Goal: Task Accomplishment & Management: Manage account settings

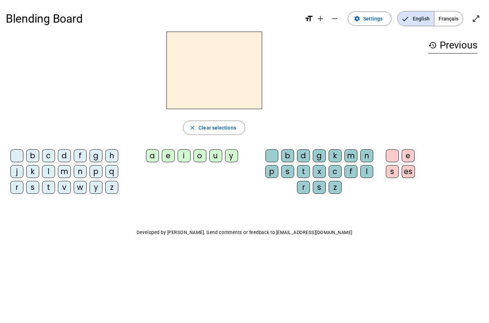
click at [80, 157] on div "f" at bounding box center [80, 155] width 13 height 13
click at [79, 169] on div "n" at bounding box center [80, 171] width 13 height 13
click at [83, 155] on div "f" at bounding box center [80, 155] width 13 height 13
click at [82, 177] on div "n" at bounding box center [80, 171] width 13 height 13
click at [192, 129] on mat-icon "close" at bounding box center [192, 128] width 6 height 6
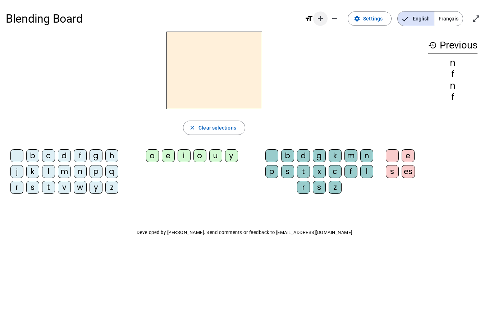
click at [323, 19] on mat-icon "add" at bounding box center [320, 18] width 9 height 9
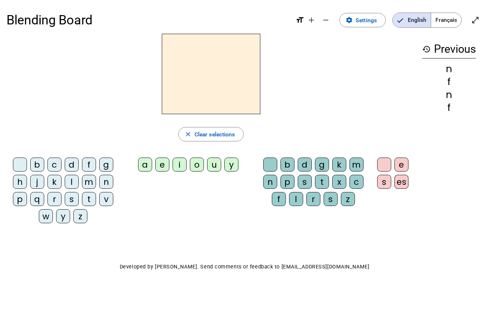
click at [104, 164] on div "g" at bounding box center [106, 165] width 14 height 14
click at [106, 180] on div "n" at bounding box center [106, 182] width 14 height 14
click at [451, 20] on span "Français" at bounding box center [446, 20] width 30 height 14
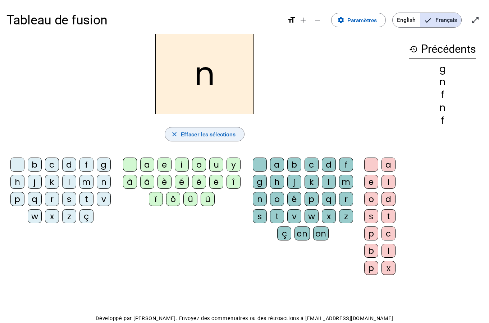
click at [193, 132] on span "Effacer les sélections" at bounding box center [208, 135] width 55 height 10
click at [175, 135] on mat-icon "close" at bounding box center [174, 134] width 7 height 7
click at [440, 132] on div "f" at bounding box center [442, 134] width 67 height 10
click at [88, 167] on div "f" at bounding box center [86, 165] width 14 height 14
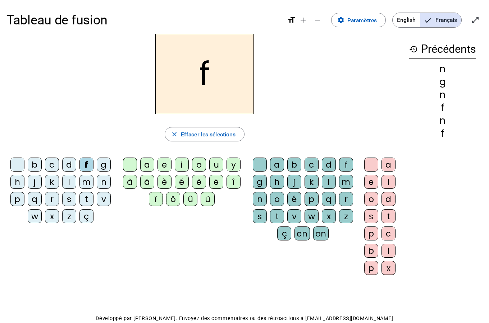
click at [86, 184] on div "m" at bounding box center [86, 182] width 14 height 14
click at [86, 200] on div "t" at bounding box center [86, 199] width 14 height 14
click at [98, 200] on div "v" at bounding box center [104, 199] width 14 height 14
click at [101, 183] on div "n" at bounding box center [104, 182] width 14 height 14
click at [107, 164] on div "g" at bounding box center [104, 165] width 14 height 14
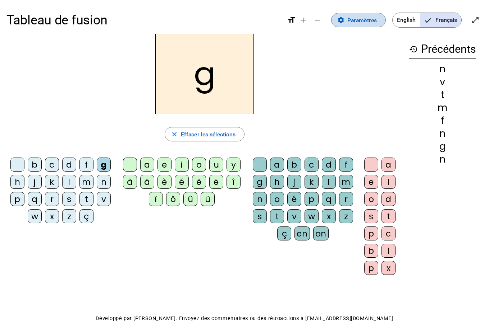
click at [352, 20] on span "Paramètres" at bounding box center [361, 20] width 29 height 10
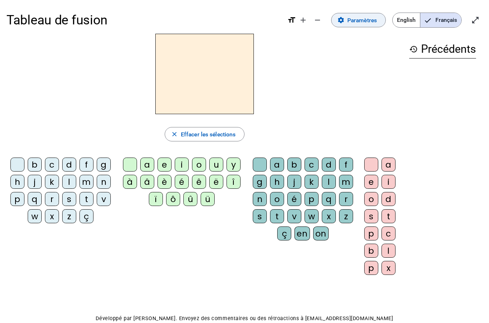
click at [347, 20] on span "Paramètres" at bounding box center [361, 20] width 29 height 10
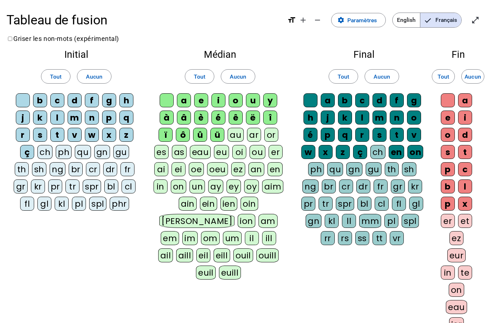
click at [86, 119] on div "n" at bounding box center [92, 118] width 14 height 14
click at [114, 134] on div "x" at bounding box center [109, 135] width 14 height 14
click at [167, 115] on div "à" at bounding box center [167, 118] width 14 height 14
click at [188, 107] on div "a" at bounding box center [184, 100] width 14 height 14
click at [191, 121] on letter-bubble "â" at bounding box center [185, 119] width 17 height 17
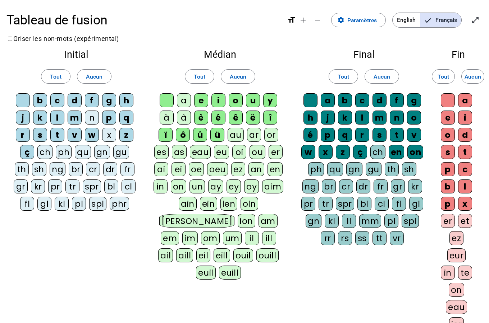
click at [215, 99] on div "i" at bounding box center [218, 100] width 14 height 14
click at [309, 115] on div "h" at bounding box center [310, 118] width 14 height 14
click at [326, 103] on div "a" at bounding box center [328, 100] width 14 height 14
click at [461, 102] on div "a" at bounding box center [465, 100] width 14 height 14
click at [461, 116] on div "i" at bounding box center [465, 118] width 14 height 14
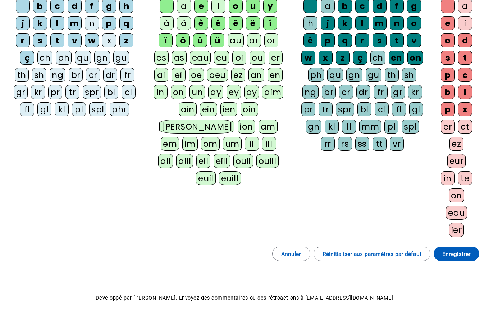
scroll to position [95, 0]
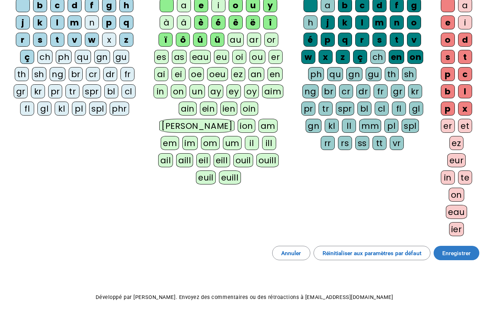
click at [443, 250] on span "Enregistrer" at bounding box center [456, 254] width 28 height 10
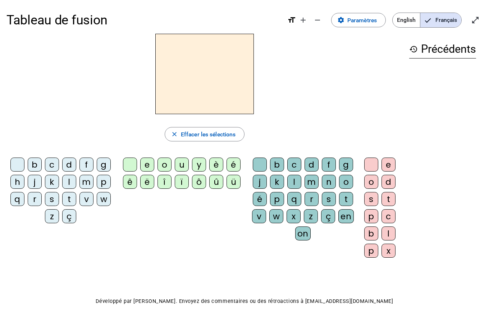
click at [34, 165] on div "b" at bounding box center [35, 165] width 14 height 14
click at [87, 184] on div "m" at bounding box center [86, 182] width 14 height 14
click at [351, 23] on span "Paramètres" at bounding box center [361, 20] width 29 height 10
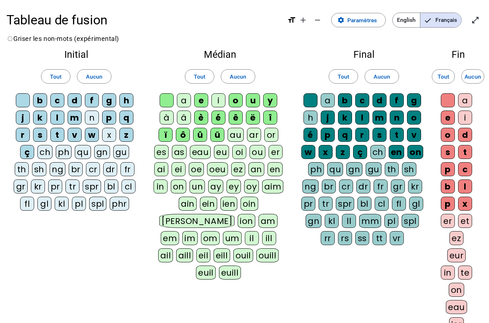
click at [38, 101] on div "b" at bounding box center [40, 100] width 14 height 14
click at [75, 115] on div "m" at bounding box center [75, 118] width 14 height 14
click at [87, 117] on div "n" at bounding box center [92, 118] width 14 height 14
click at [111, 133] on div "x" at bounding box center [109, 135] width 14 height 14
click at [40, 134] on div "s" at bounding box center [40, 135] width 14 height 14
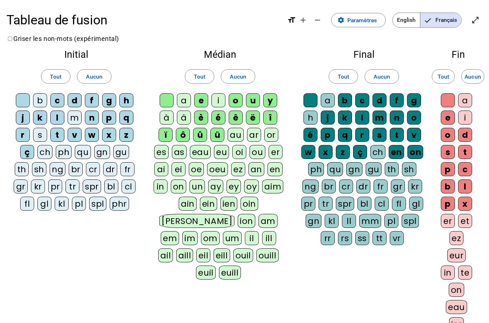
click at [77, 99] on div "d" at bounding box center [75, 100] width 14 height 14
click at [55, 118] on div "l" at bounding box center [57, 118] width 14 height 14
click at [57, 134] on div "t" at bounding box center [57, 135] width 14 height 14
click at [170, 117] on div "à" at bounding box center [167, 118] width 14 height 14
click at [185, 117] on div "â" at bounding box center [184, 118] width 14 height 14
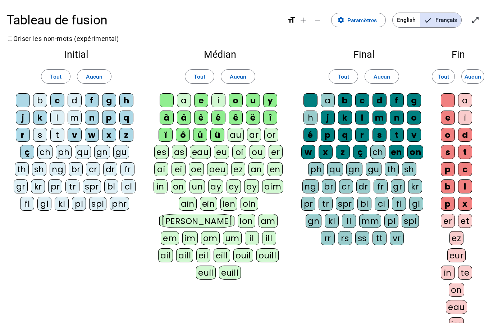
click at [200, 102] on div "e" at bounding box center [201, 100] width 14 height 14
click at [62, 78] on span at bounding box center [55, 76] width 29 height 17
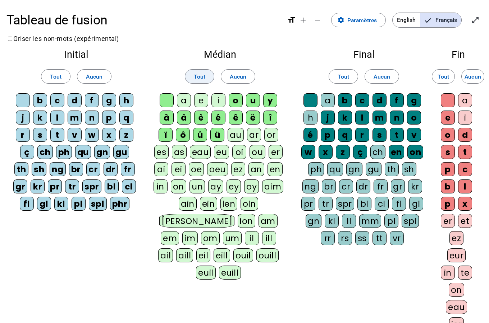
click at [198, 75] on span "Tout" at bounding box center [199, 77] width 11 height 10
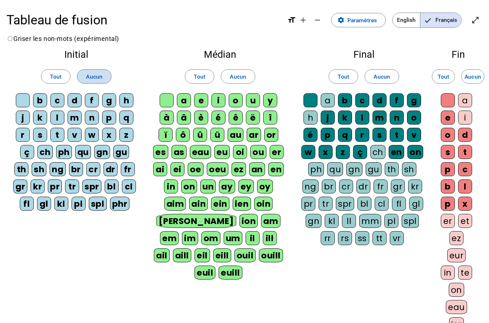
click at [92, 78] on span "Aucun" at bounding box center [94, 77] width 17 height 10
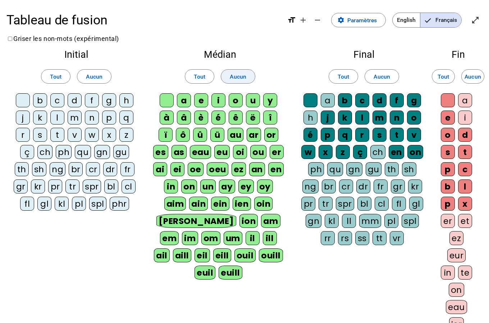
click at [241, 74] on span "Aucun" at bounding box center [238, 77] width 17 height 10
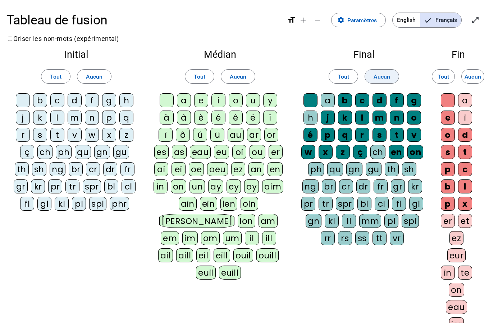
click at [380, 74] on span "Aucun" at bounding box center [381, 77] width 17 height 10
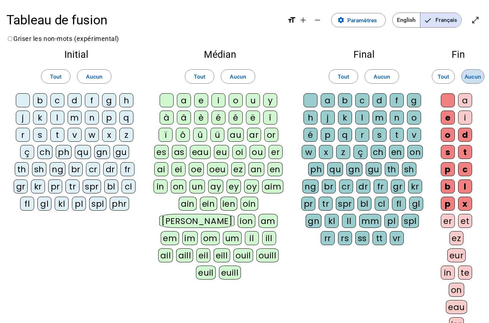
click at [475, 75] on span "Aucun" at bounding box center [472, 77] width 17 height 10
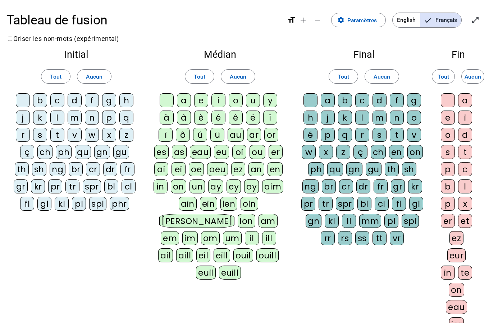
click at [40, 101] on div "b" at bounding box center [40, 100] width 14 height 14
click at [78, 119] on div "m" at bounding box center [75, 118] width 14 height 14
click at [37, 137] on div "s" at bounding box center [40, 135] width 14 height 14
click at [75, 100] on div "d" at bounding box center [75, 100] width 14 height 14
click at [57, 134] on div "t" at bounding box center [57, 135] width 14 height 14
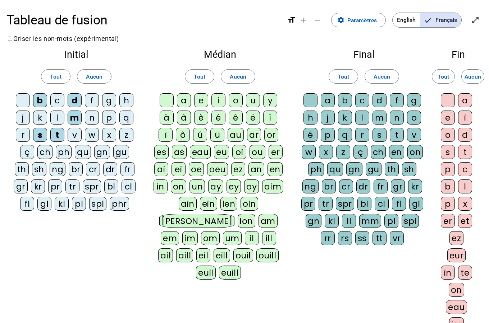
click at [186, 103] on div "a" at bounding box center [184, 100] width 14 height 14
click at [252, 102] on div "u" at bounding box center [253, 100] width 14 height 14
click at [170, 102] on div at bounding box center [167, 100] width 14 height 14
click at [306, 101] on div at bounding box center [310, 100] width 14 height 14
click at [363, 101] on div "c" at bounding box center [362, 100] width 14 height 14
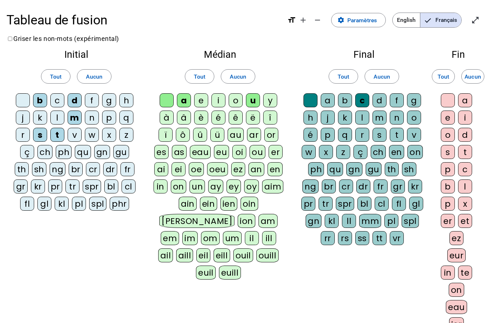
click at [363, 119] on div "l" at bounding box center [362, 118] width 14 height 14
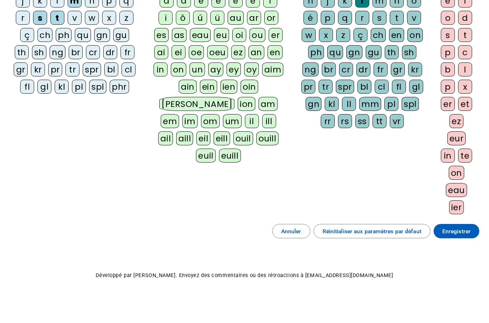
scroll to position [117, 0]
click at [447, 231] on span "Enregistrer" at bounding box center [456, 232] width 28 height 10
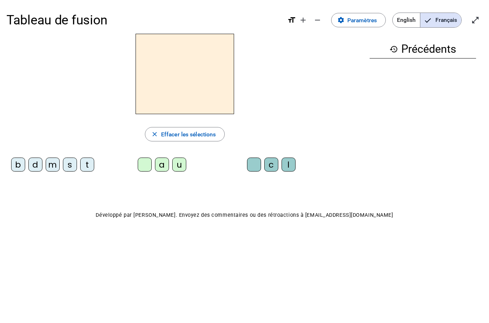
click at [32, 165] on div "d" at bounding box center [35, 165] width 14 height 14
click at [180, 166] on div "u" at bounding box center [179, 165] width 14 height 14
click at [21, 169] on div "b" at bounding box center [18, 165] width 14 height 14
click at [87, 166] on div "t" at bounding box center [87, 165] width 14 height 14
click at [71, 166] on div "s" at bounding box center [70, 165] width 14 height 14
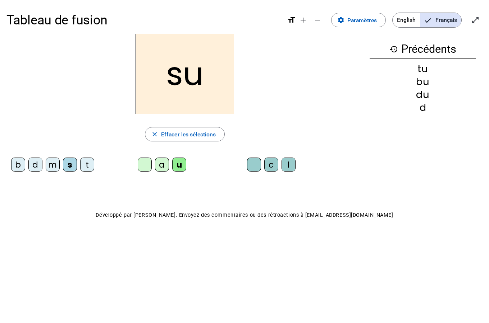
click at [164, 166] on div "a" at bounding box center [162, 165] width 14 height 14
click at [271, 165] on div "c" at bounding box center [271, 165] width 14 height 14
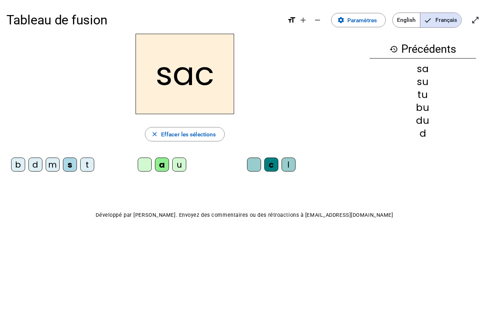
click at [84, 167] on div "t" at bounding box center [87, 165] width 14 height 14
click at [254, 165] on div at bounding box center [254, 165] width 14 height 14
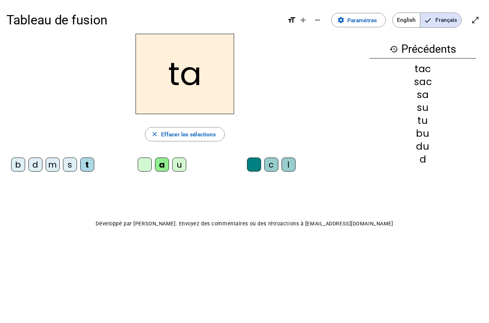
click at [162, 169] on div "a" at bounding box center [162, 165] width 14 height 14
click at [176, 167] on div "u" at bounding box center [179, 165] width 14 height 14
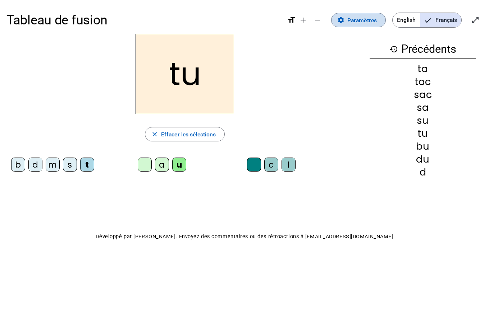
click at [357, 18] on span "Paramètres" at bounding box center [361, 20] width 29 height 10
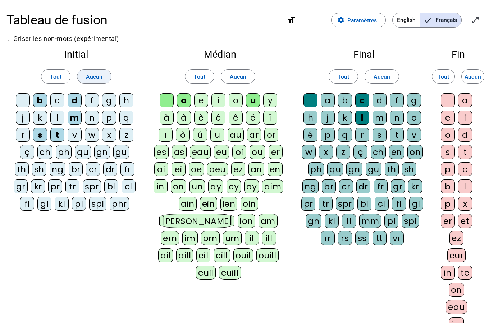
click at [97, 78] on span "Aucun" at bounding box center [94, 77] width 17 height 10
click at [243, 75] on span "Aucun" at bounding box center [238, 77] width 17 height 10
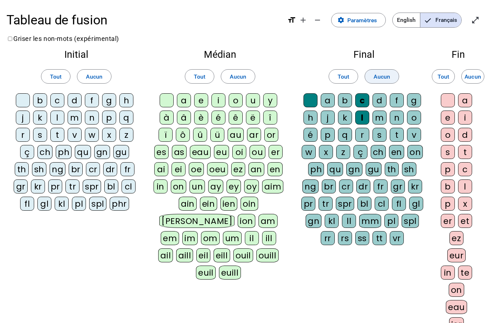
click at [386, 76] on span "Aucun" at bounding box center [381, 77] width 17 height 10
click at [474, 77] on span "Aucun" at bounding box center [472, 77] width 17 height 10
